Goal: Information Seeking & Learning: Learn about a topic

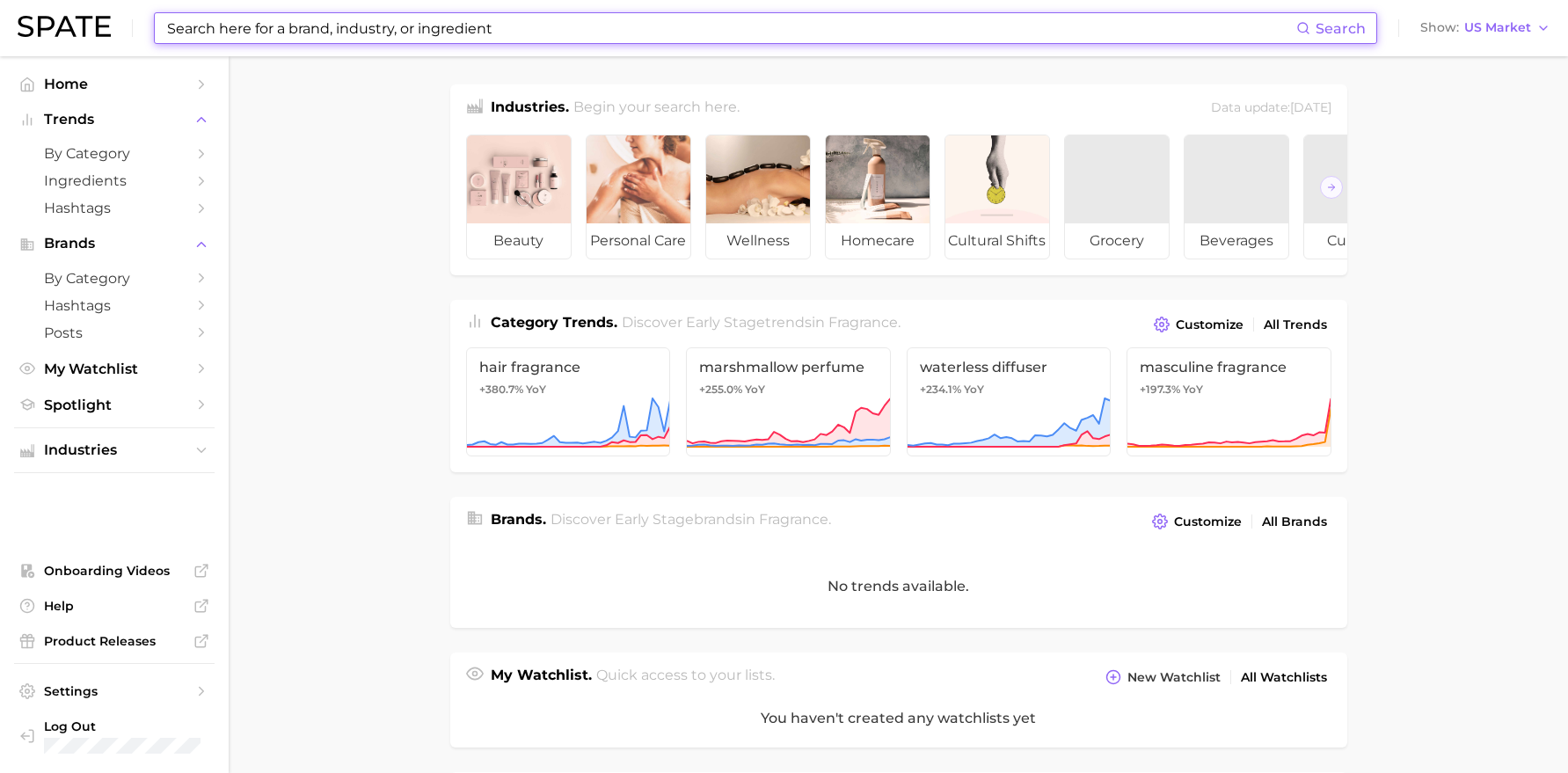
click at [406, 26] on input at bounding box center [731, 28] width 1131 height 30
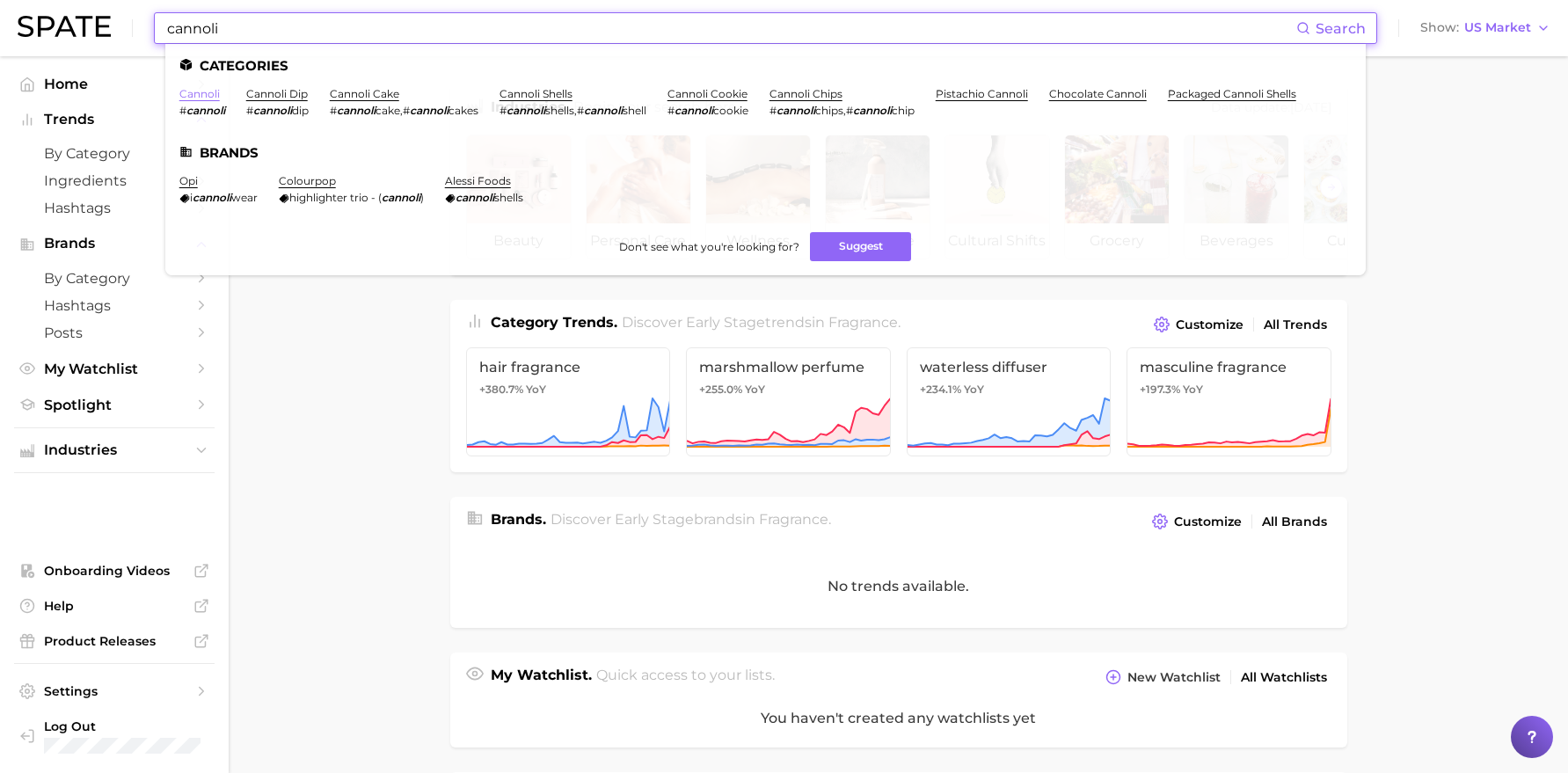
type input "cannoli"
click at [199, 94] on link "cannoli" at bounding box center [200, 94] width 40 height 13
